Goal: Entertainment & Leisure: Consume media (video, audio)

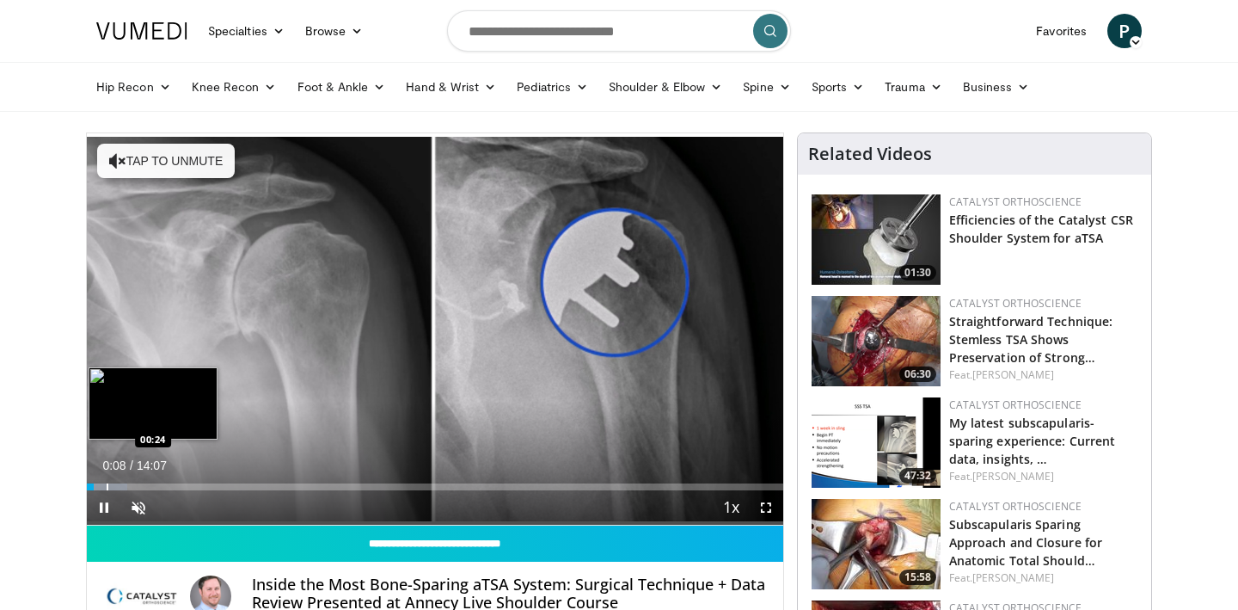
click at [108, 483] on div "Progress Bar" at bounding box center [108, 486] width 2 height 7
click at [144, 486] on div "Progress Bar" at bounding box center [145, 486] width 2 height 7
click at [89, 487] on div "Progress Bar" at bounding box center [90, 486] width 2 height 7
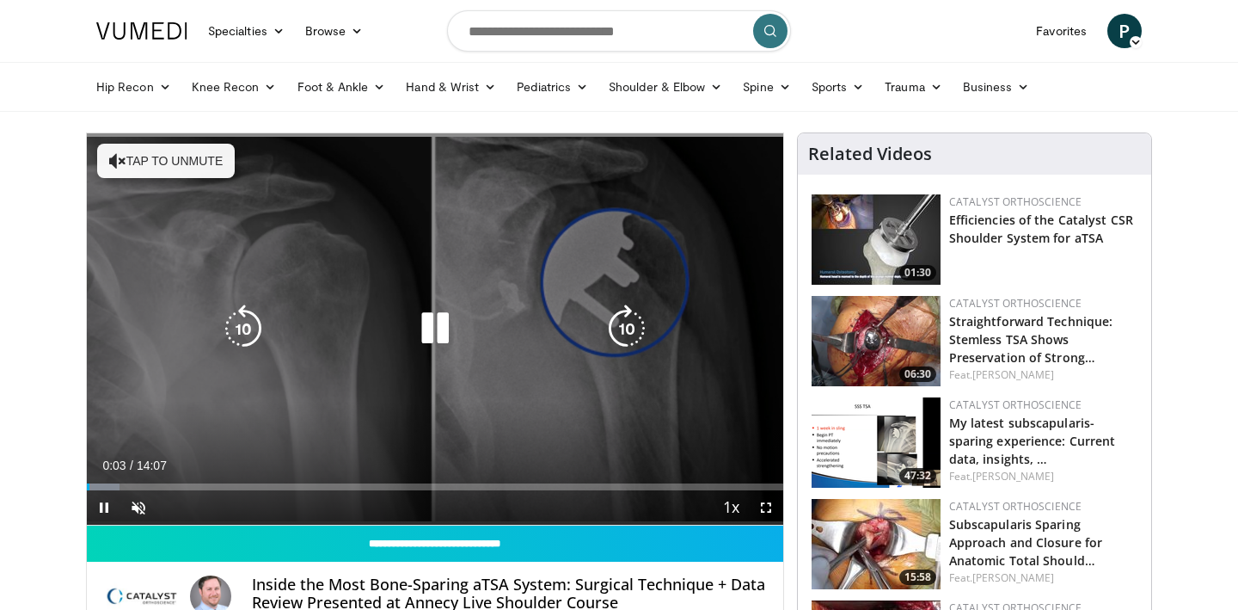
click at [434, 320] on icon "Video Player" at bounding box center [435, 328] width 48 height 48
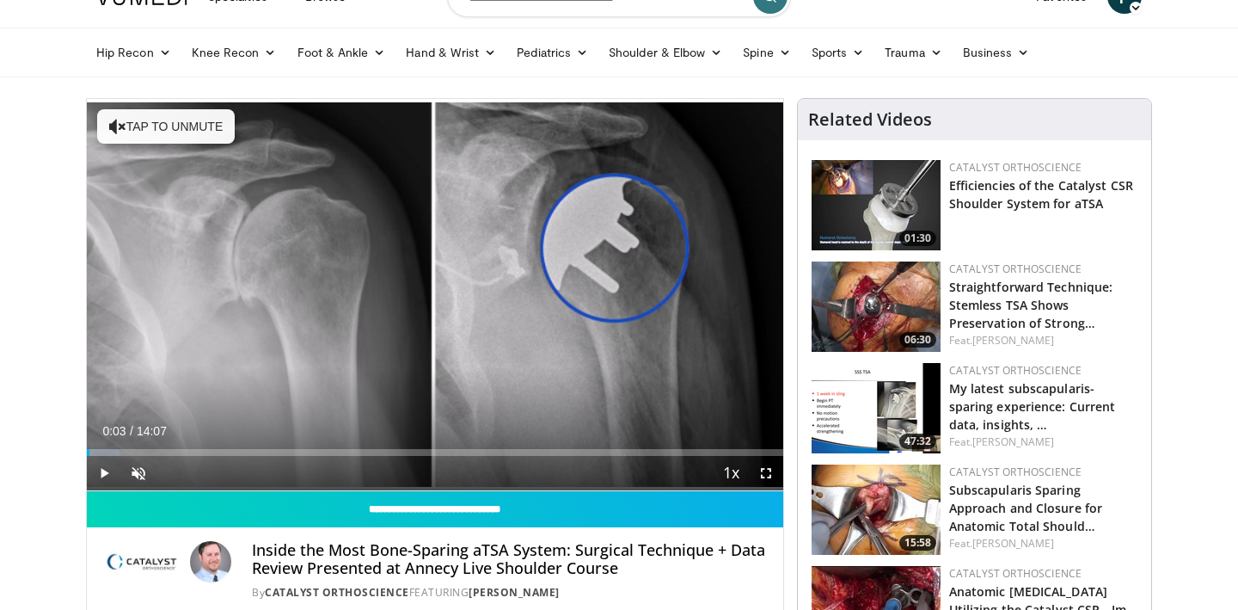
scroll to position [23, 0]
